Goal: Task Accomplishment & Management: Use online tool/utility

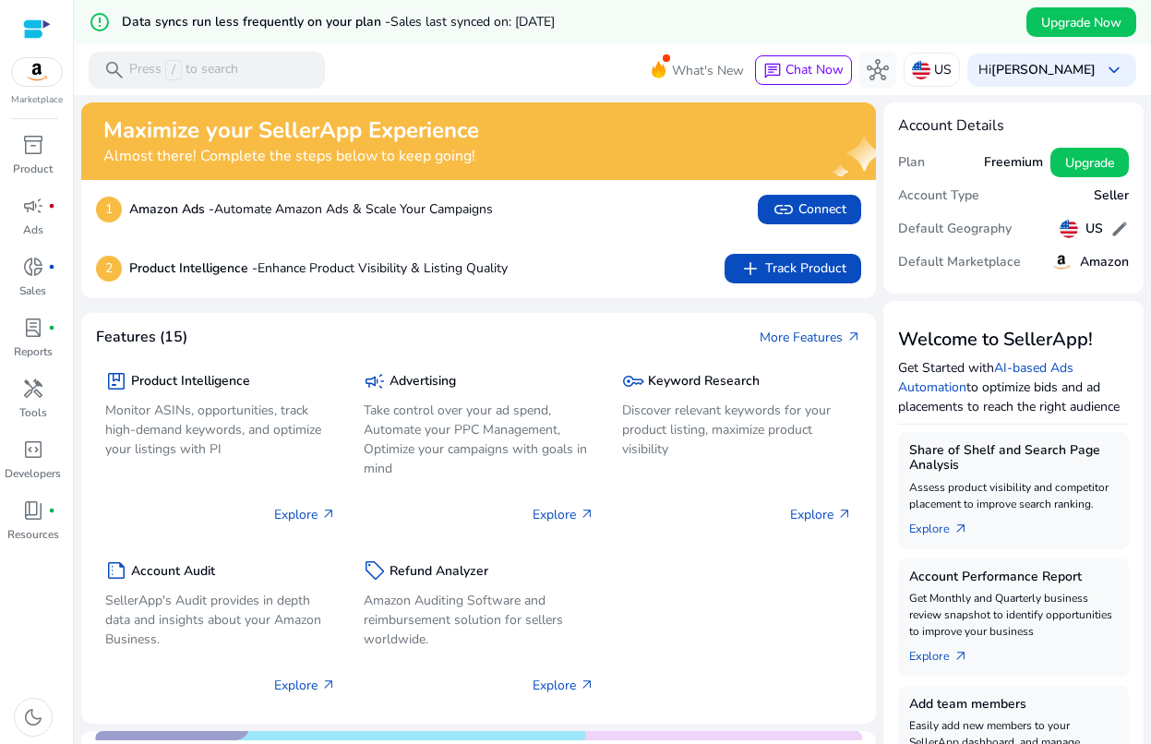
click at [785, 214] on span "link" at bounding box center [784, 209] width 22 height 22
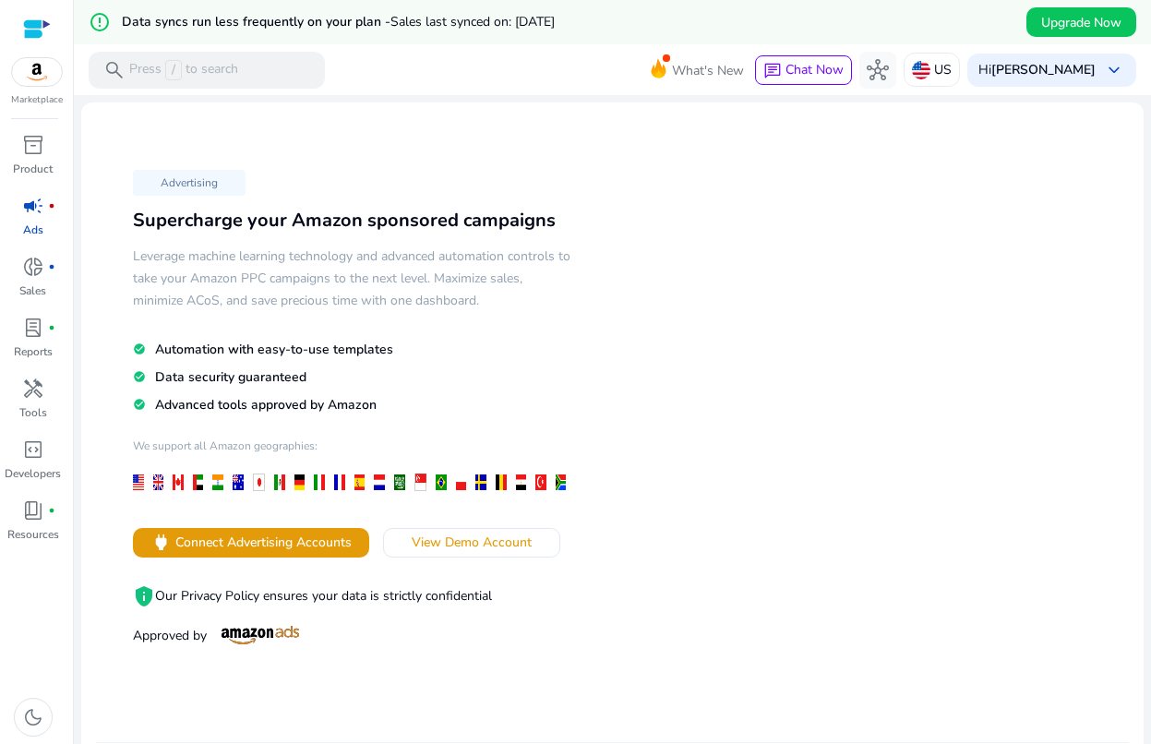
click at [260, 533] on span "Connect Advertising Accounts" at bounding box center [263, 542] width 176 height 19
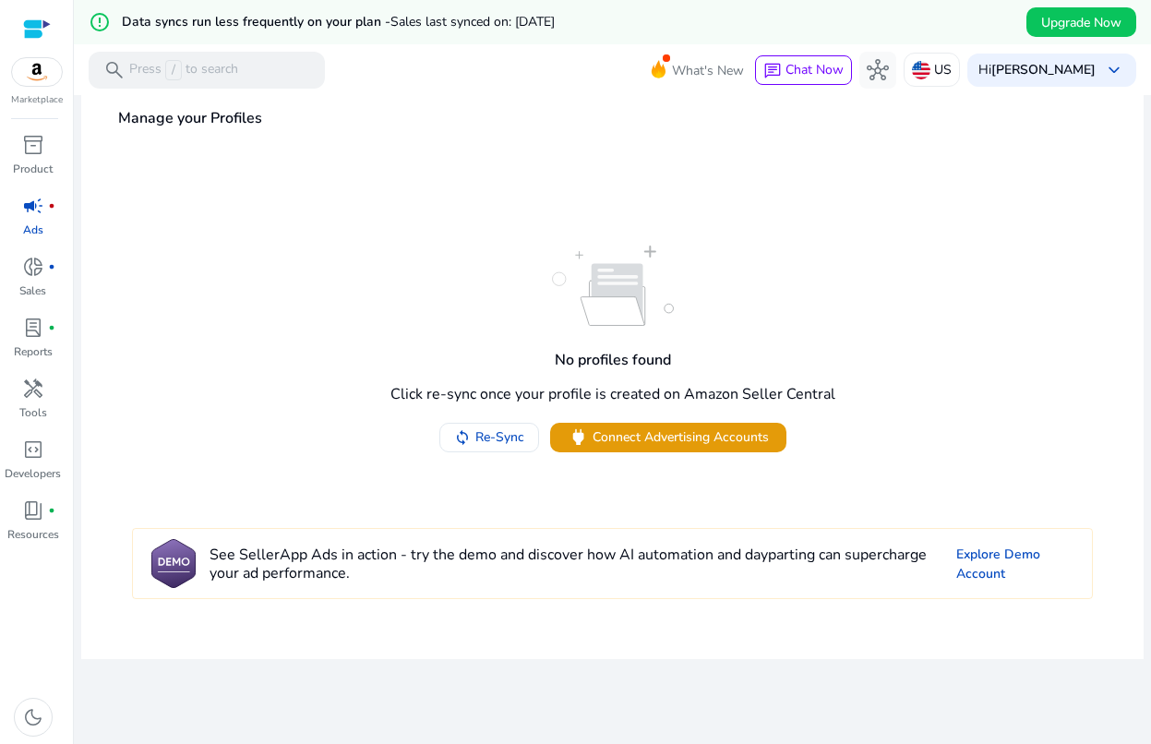
click at [337, 325] on div "No profiles found Click re-sync once your profile is created on Amazon Seller C…" at bounding box center [612, 349] width 1035 height 207
click at [25, 269] on span "donut_small" at bounding box center [33, 267] width 22 height 22
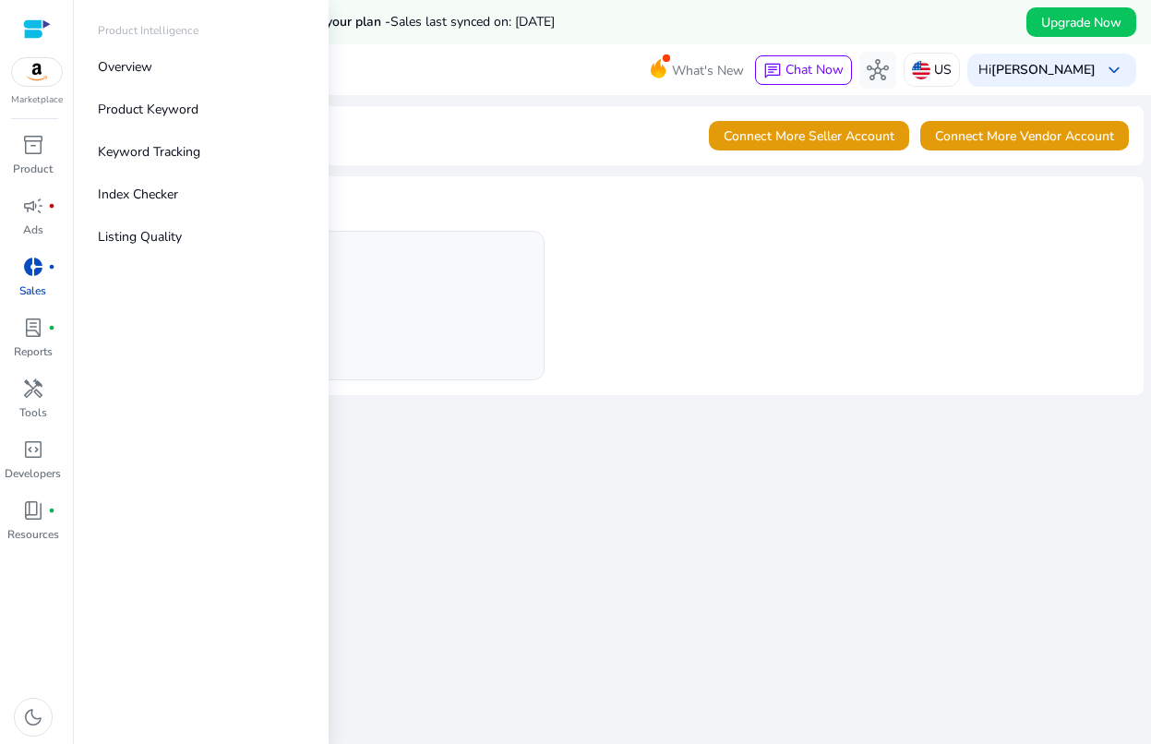
click at [152, 108] on p "Product Keyword" at bounding box center [148, 109] width 101 height 19
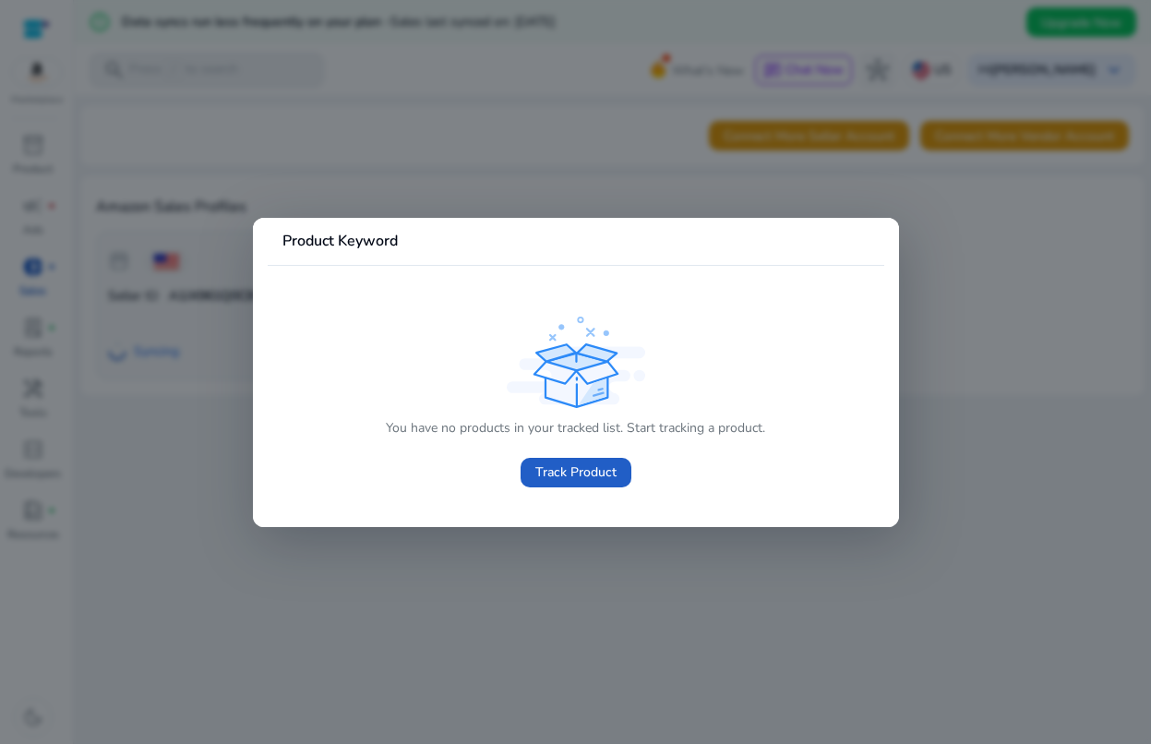
click at [576, 459] on span at bounding box center [576, 472] width 111 height 44
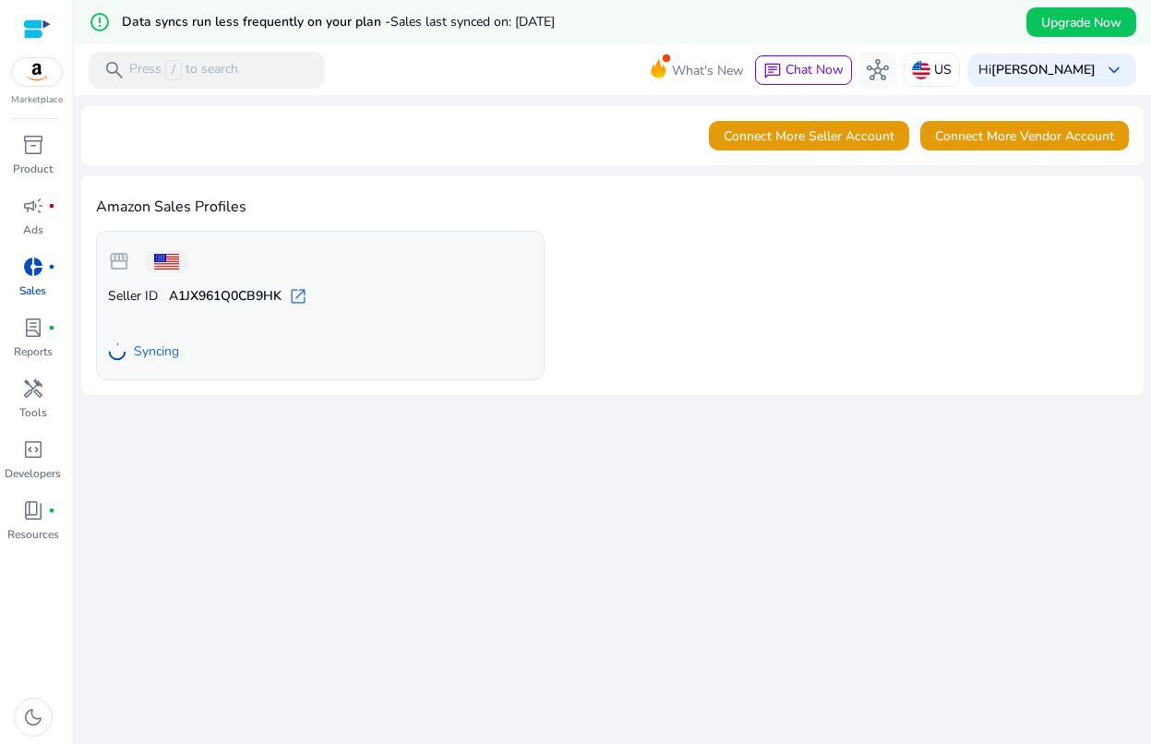
click at [30, 20] on div at bounding box center [37, 28] width 28 height 21
